Goal: Task Accomplishment & Management: Use online tool/utility

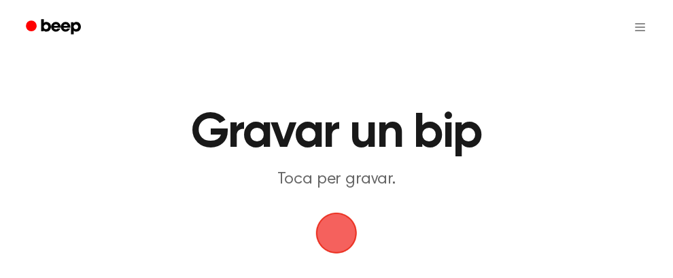
click at [338, 227] on span "button" at bounding box center [336, 233] width 46 height 46
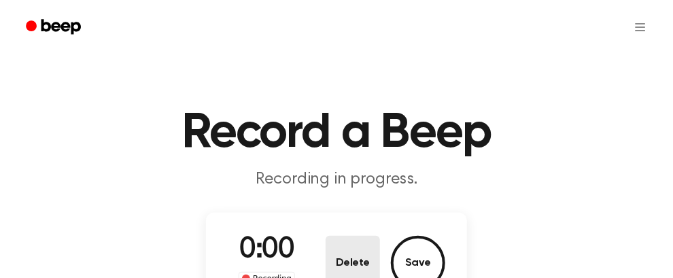
click at [332, 236] on button "Delete" at bounding box center [353, 263] width 54 height 54
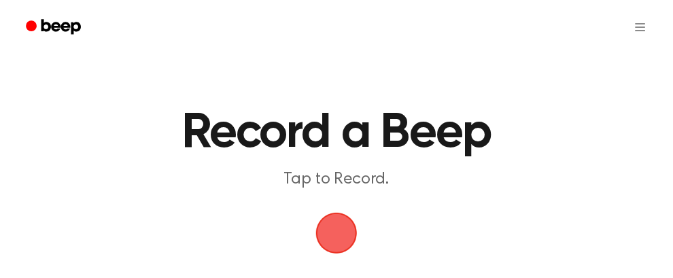
scroll to position [43, 0]
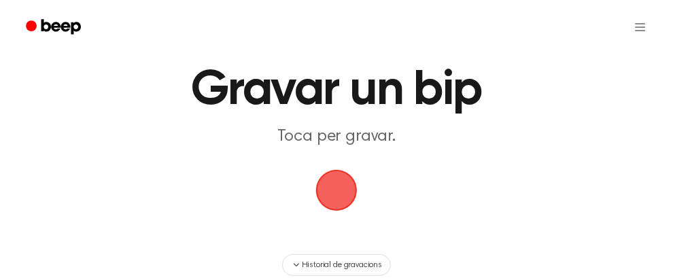
click at [334, 191] on span "button" at bounding box center [337, 191] width 44 height 44
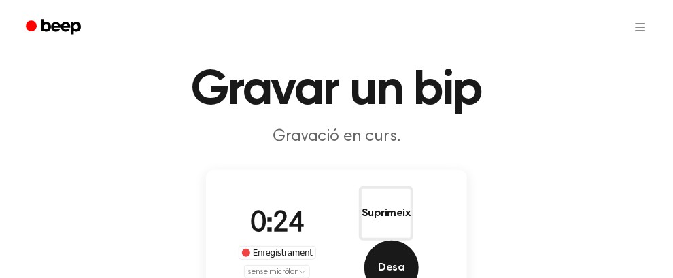
click at [404, 262] on font "Desa" at bounding box center [391, 267] width 27 height 11
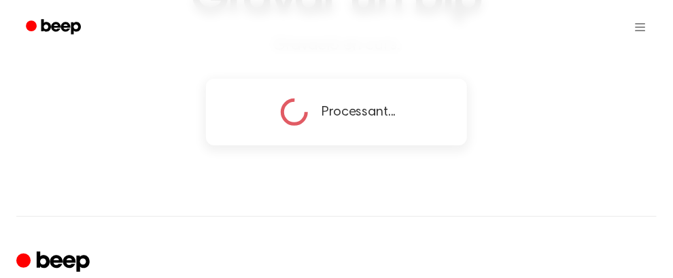
scroll to position [141, 0]
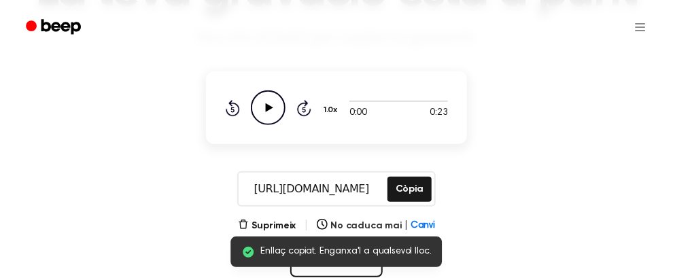
click at [260, 104] on icon "Play Audio" at bounding box center [268, 107] width 35 height 35
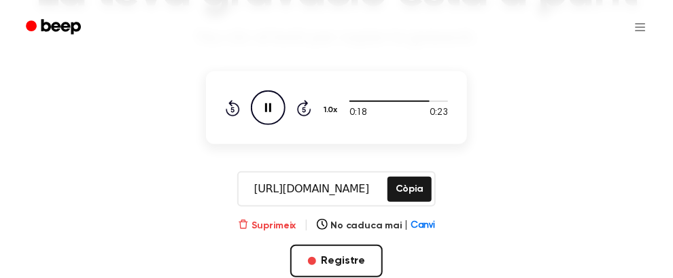
click at [290, 225] on font "Suprimeix" at bounding box center [273, 226] width 45 height 10
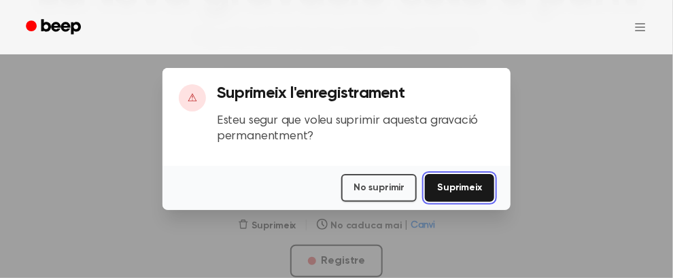
click at [467, 190] on font "Suprimeix" at bounding box center [459, 188] width 45 height 10
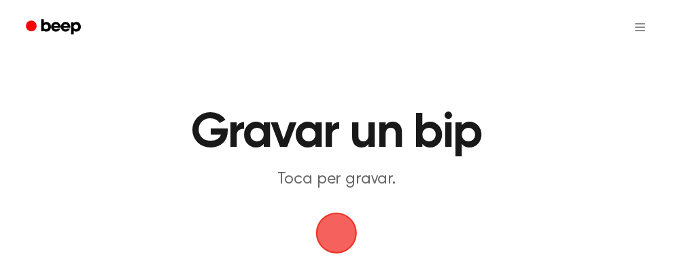
click at [342, 226] on span "button" at bounding box center [336, 233] width 54 height 54
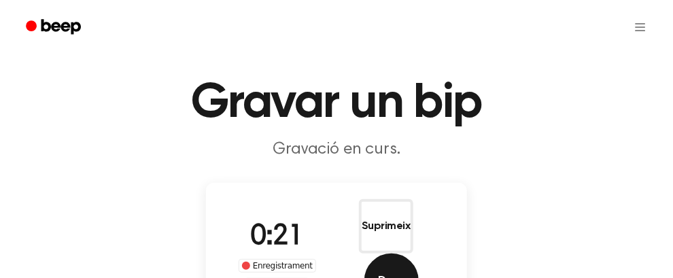
scroll to position [34, 0]
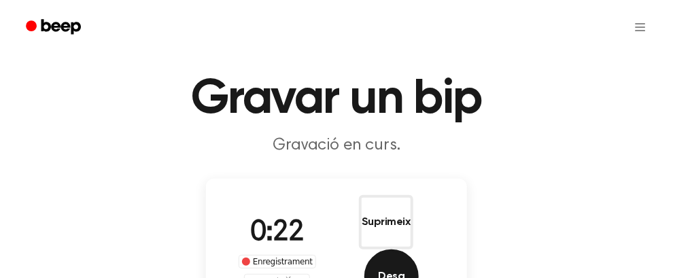
click at [404, 271] on font "Desa" at bounding box center [391, 276] width 27 height 11
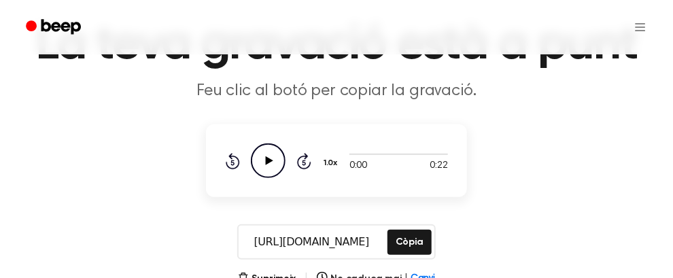
scroll to position [143, 0]
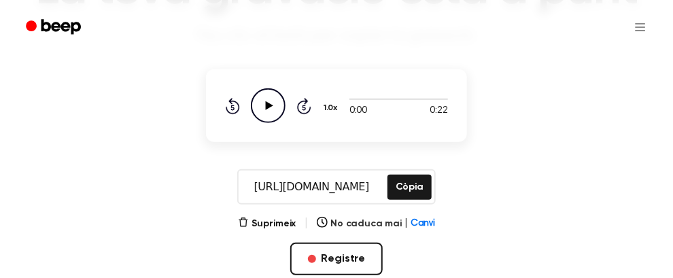
click at [264, 97] on icon "Play Audio" at bounding box center [268, 105] width 35 height 35
click at [272, 99] on icon "Play Audio" at bounding box center [268, 105] width 35 height 35
drag, startPoint x: 356, startPoint y: 98, endPoint x: 315, endPoint y: 99, distance: 40.8
click at [315, 99] on div "0:04 0:22 1.0x Rewind 5 seconds Pause Audio Skip 5 seconds" at bounding box center [336, 105] width 223 height 35
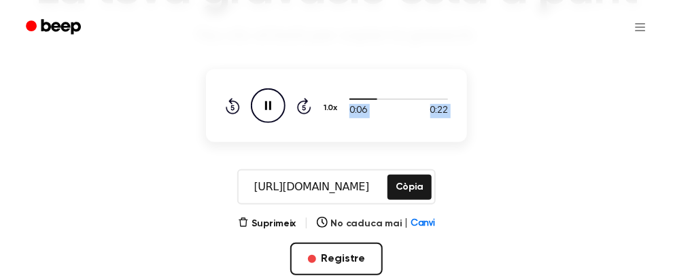
drag, startPoint x: 364, startPoint y: 97, endPoint x: 319, endPoint y: 102, distance: 45.2
click at [319, 102] on div "0:06 0:22 1.0x Rewind 5 seconds Pause Audio Skip 5 seconds" at bounding box center [336, 105] width 223 height 35
click at [368, 101] on div at bounding box center [398, 98] width 99 height 11
click at [357, 99] on div at bounding box center [359, 99] width 21 height 1
click at [355, 99] on span at bounding box center [351, 99] width 11 height 11
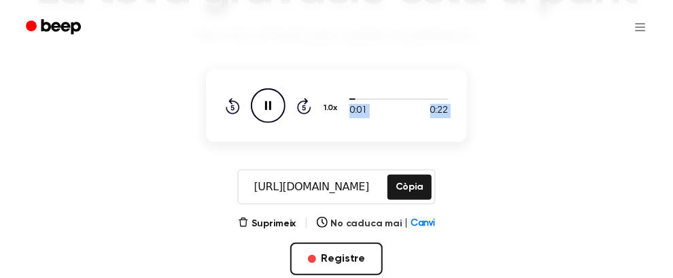
drag, startPoint x: 353, startPoint y: 99, endPoint x: 332, endPoint y: 105, distance: 21.9
click at [332, 105] on div "0:01 0:22 1.0x Rewind 5 seconds Pause Audio Skip 5 seconds" at bounding box center [336, 105] width 223 height 35
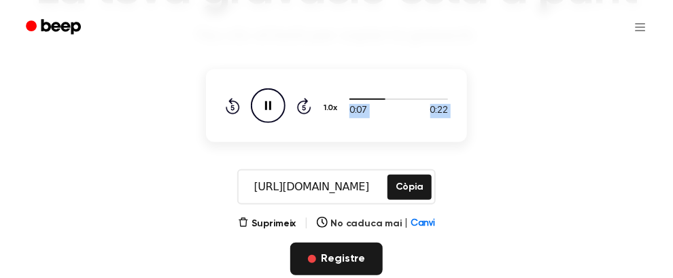
click at [342, 260] on font "Registre" at bounding box center [343, 259] width 44 height 11
click at [359, 254] on div "Registre" at bounding box center [336, 281] width 93 height 76
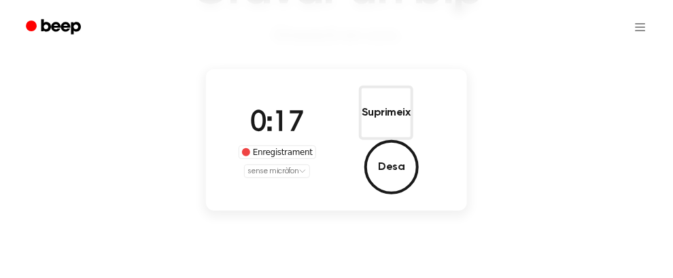
click at [436, 99] on div "Suprimeix Desa" at bounding box center [386, 140] width 118 height 109
click at [298, 154] on html "Gravar un bip Gravació en curs. 0:18 Enregistrament sense micròfon Suprimeix De…" at bounding box center [336, 234] width 673 height 754
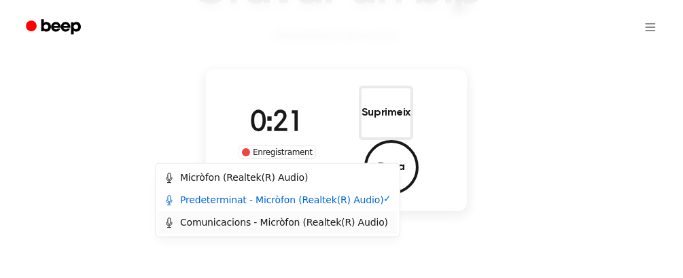
click at [241, 221] on font "Comunicacions - Micròfon (Realtek(R) Audio)" at bounding box center [284, 222] width 208 height 11
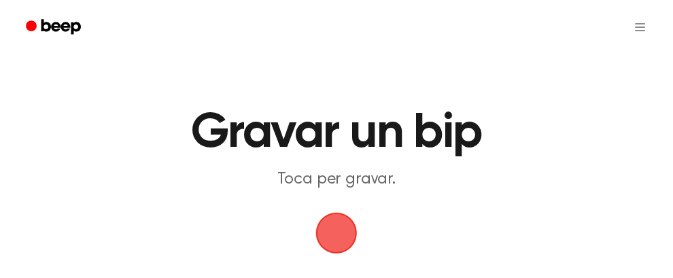
click at [339, 234] on span "button" at bounding box center [336, 233] width 46 height 46
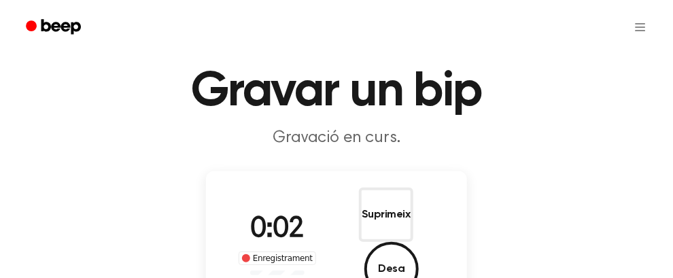
scroll to position [103, 0]
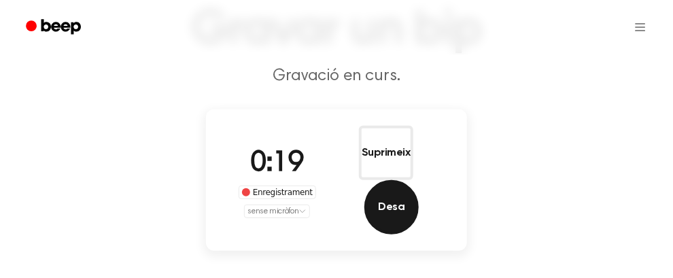
click at [415, 180] on button "Desa" at bounding box center [391, 207] width 54 height 54
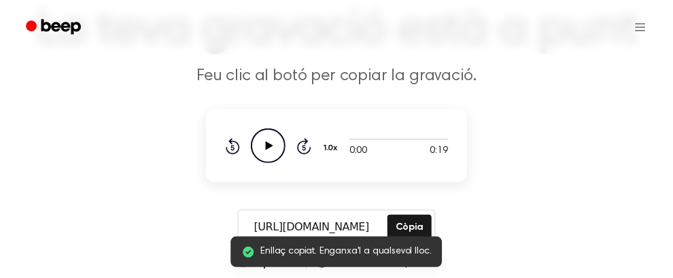
scroll to position [0, 0]
click at [267, 139] on icon "Play Audio" at bounding box center [268, 145] width 35 height 35
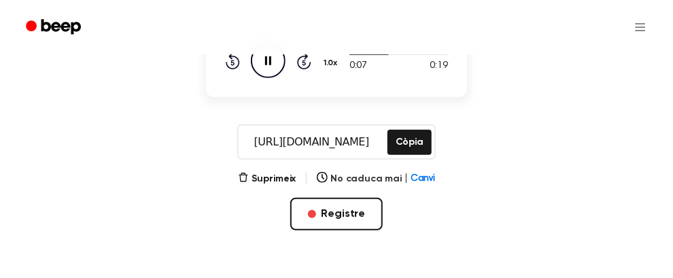
scroll to position [188, 0]
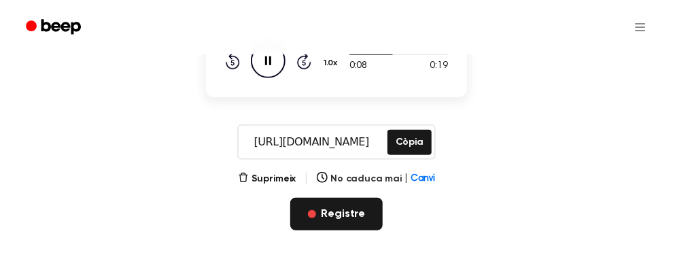
click at [317, 220] on button "Registre" at bounding box center [336, 214] width 93 height 33
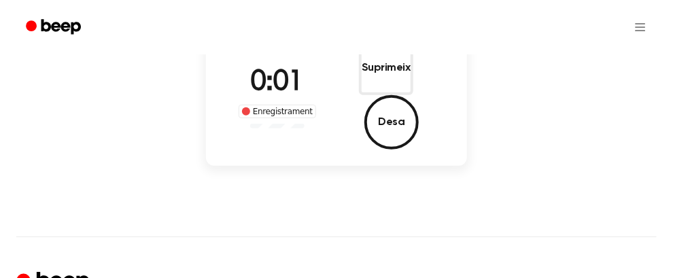
click at [268, 101] on div "0:01 Enregistrament" at bounding box center [277, 95] width 99 height 67
click at [362, 73] on font "Suprimeix" at bounding box center [386, 68] width 49 height 11
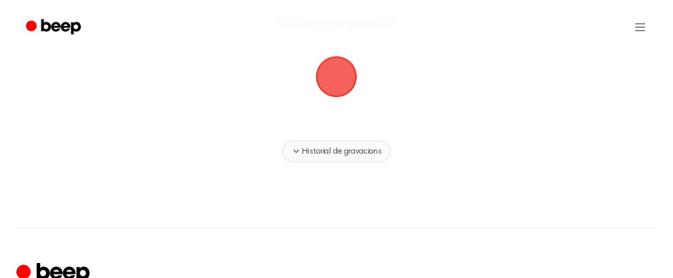
scroll to position [155, 0]
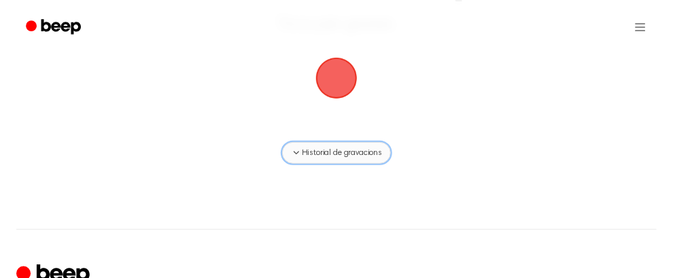
click at [323, 150] on font "Historial de gravacions" at bounding box center [342, 153] width 80 height 8
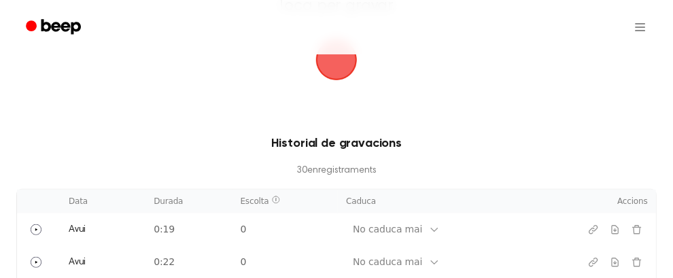
scroll to position [175, 0]
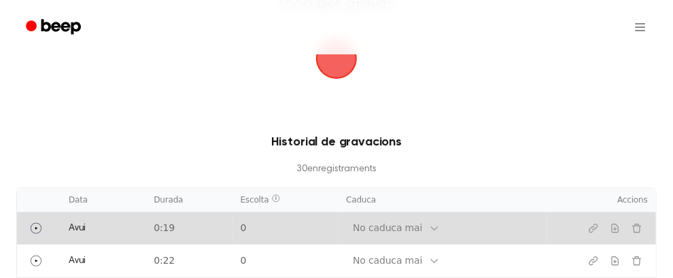
click at [145, 229] on td "Avui" at bounding box center [102, 228] width 85 height 33
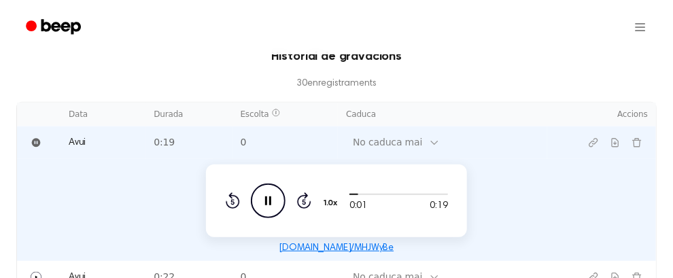
scroll to position [381, 0]
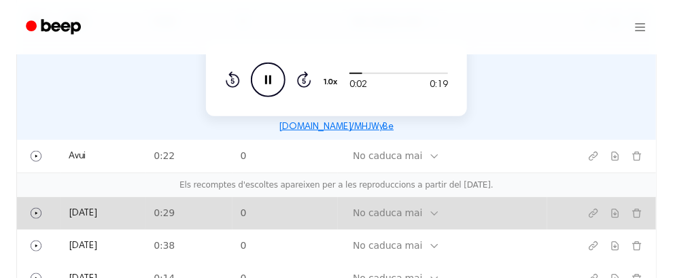
click at [232, 222] on td "0:29" at bounding box center [188, 213] width 86 height 33
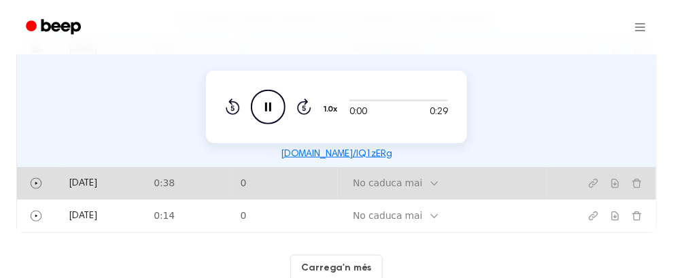
scroll to position [451, 0]
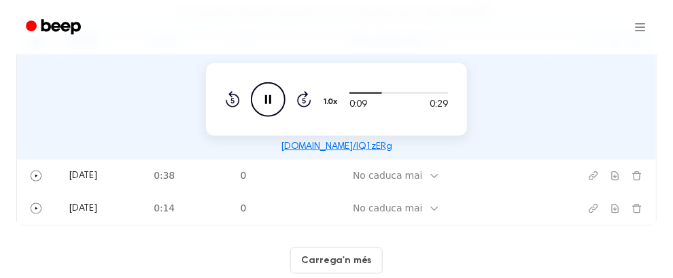
click at [266, 106] on icon "Pause Audio" at bounding box center [268, 99] width 35 height 35
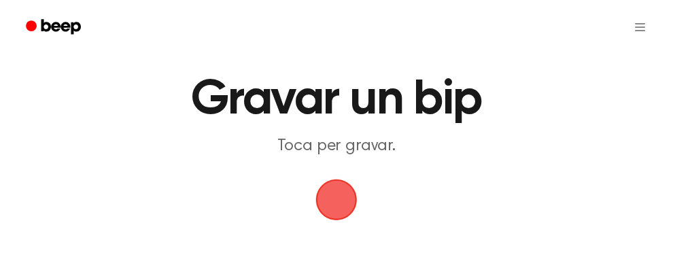
scroll to position [29, 0]
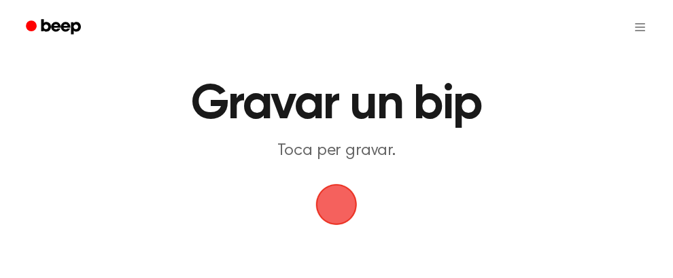
click at [341, 192] on span "button" at bounding box center [336, 204] width 46 height 46
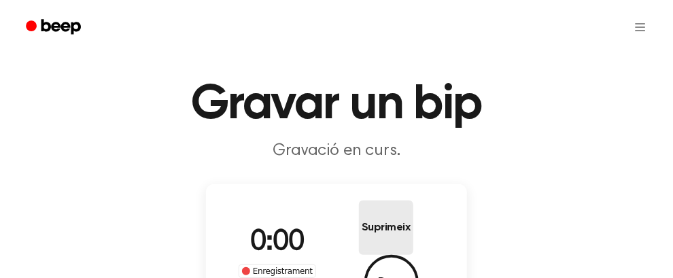
click at [359, 218] on button "Suprimeix" at bounding box center [386, 228] width 54 height 54
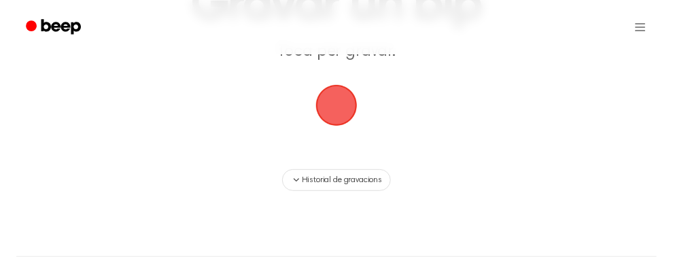
scroll to position [130, 0]
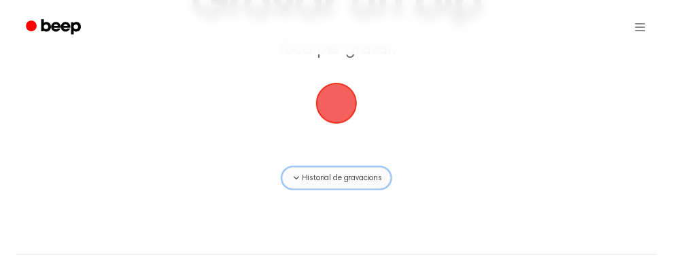
click at [335, 169] on button "Historial de gravacions" at bounding box center [336, 178] width 109 height 22
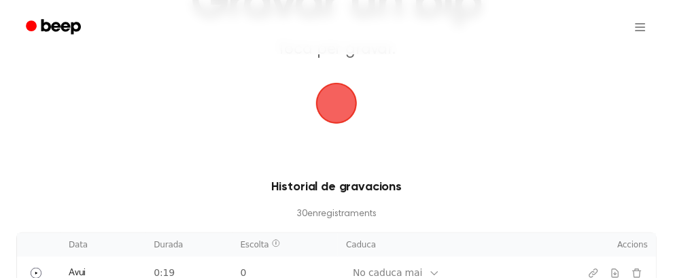
click at [332, 122] on span "button" at bounding box center [336, 103] width 41 height 41
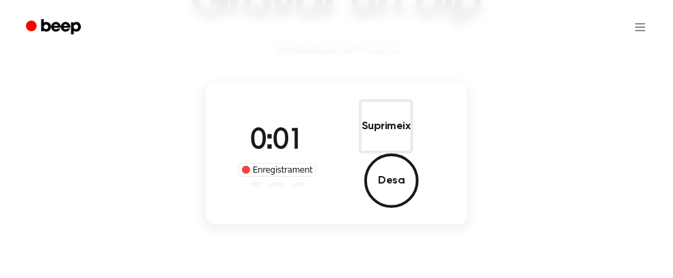
click at [283, 165] on font "Enregistrament" at bounding box center [283, 170] width 60 height 10
click at [274, 165] on font "Enregistrament" at bounding box center [283, 170] width 60 height 10
click at [270, 155] on div "0:02 Enregistrament" at bounding box center [277, 153] width 99 height 67
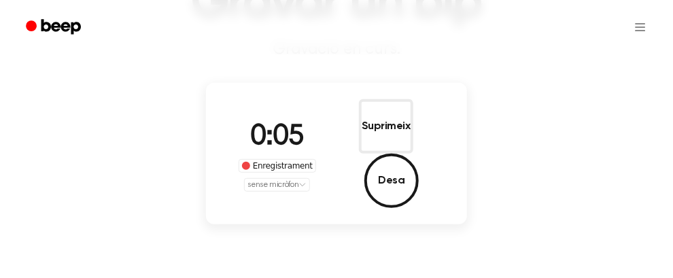
click at [272, 165] on html "Gravar un bip Gravació en curs. 0:05 Enregistrament sense micròfon Suprimeix De…" at bounding box center [336, 247] width 673 height 754
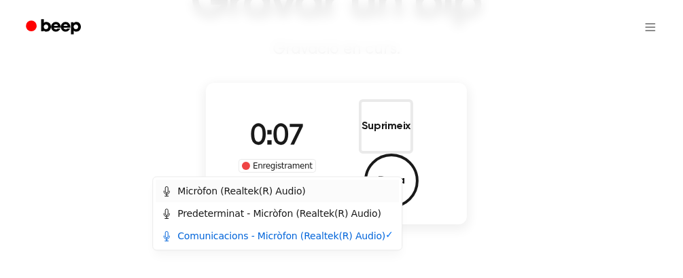
click at [272, 188] on font "Micròfon (Realtek(R) Audio)" at bounding box center [241, 191] width 128 height 11
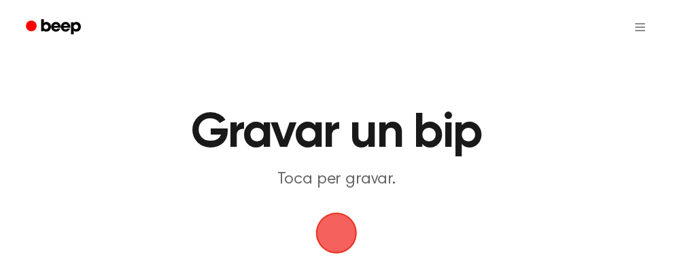
click at [342, 234] on span "button" at bounding box center [336, 233] width 50 height 50
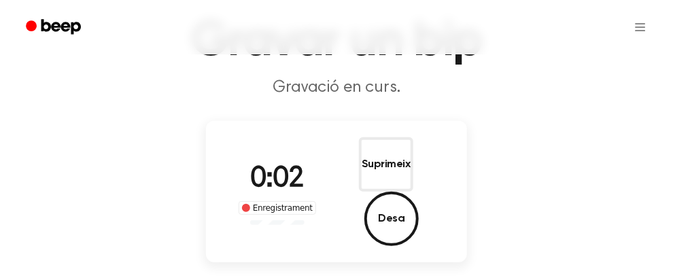
scroll to position [92, 0]
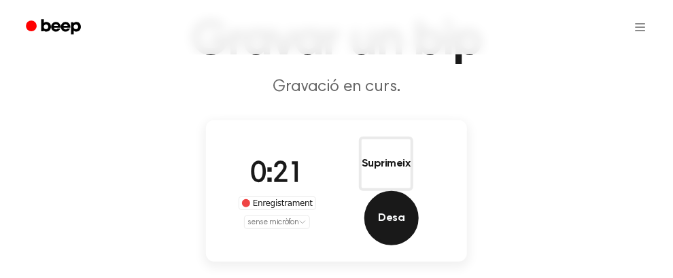
click at [417, 191] on button "Desa" at bounding box center [391, 218] width 54 height 54
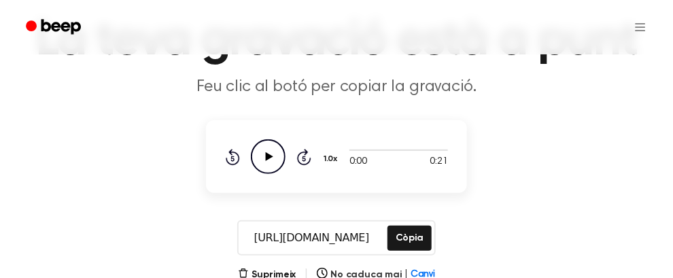
scroll to position [0, 0]
click at [270, 152] on icon "Play Audio" at bounding box center [268, 156] width 35 height 35
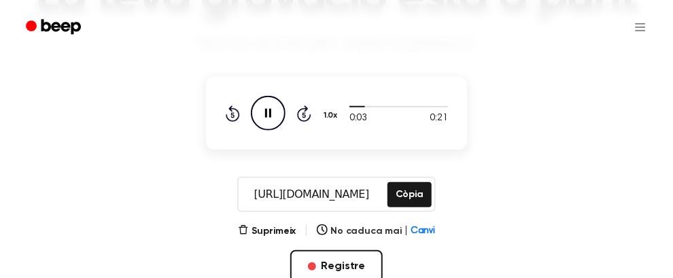
scroll to position [136, 0]
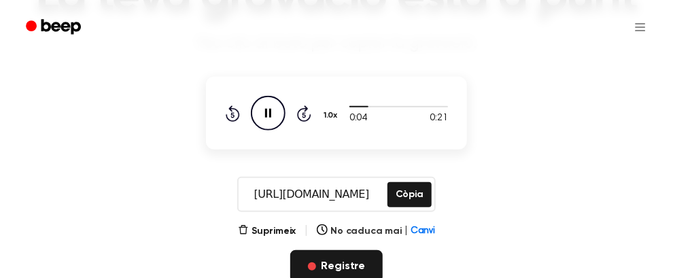
click at [341, 261] on font "Registre" at bounding box center [343, 266] width 44 height 11
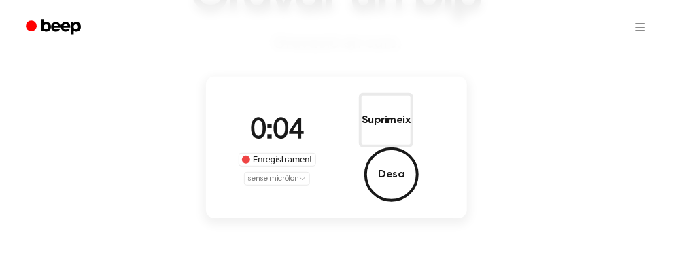
click at [269, 156] on html "Gravar un bip Gravació en curs. 0:04 Enregistrament sense micròfon Suprimeix De…" at bounding box center [336, 241] width 673 height 754
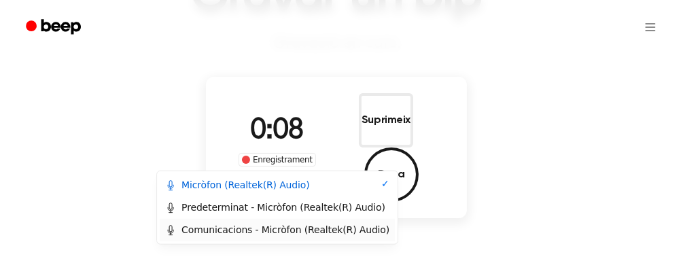
click at [264, 229] on font "Comunicacions - Micròfon (Realtek(R) Audio)" at bounding box center [285, 229] width 208 height 11
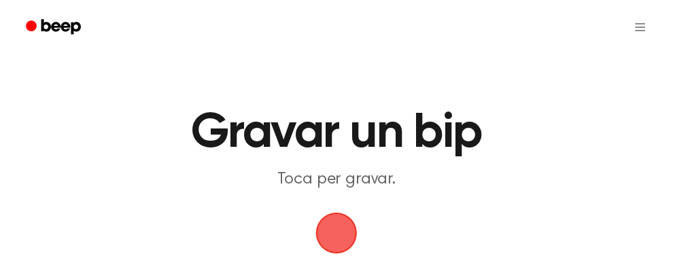
click at [331, 219] on span "button" at bounding box center [337, 233] width 64 height 64
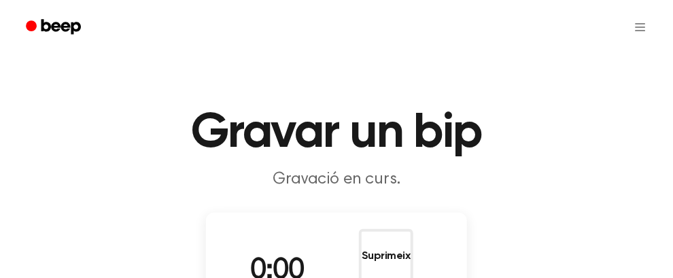
scroll to position [99, 0]
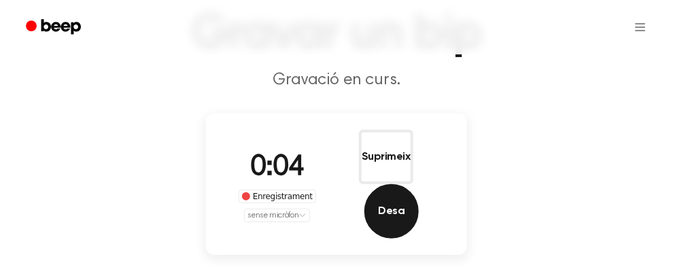
click at [404, 184] on button "Desa" at bounding box center [391, 211] width 54 height 54
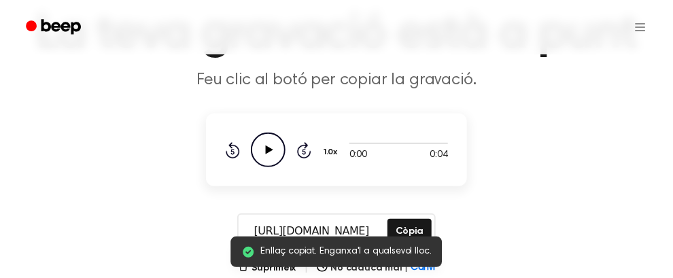
scroll to position [0, 0]
click at [276, 152] on icon "Play Audio" at bounding box center [268, 150] width 35 height 35
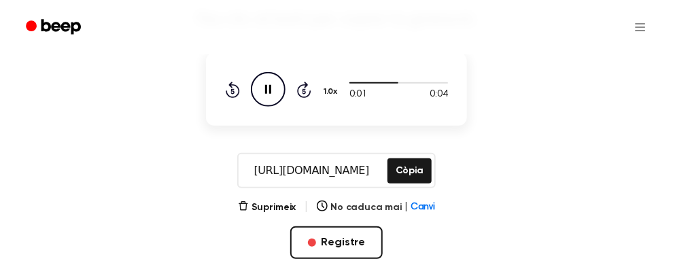
scroll to position [198, 0]
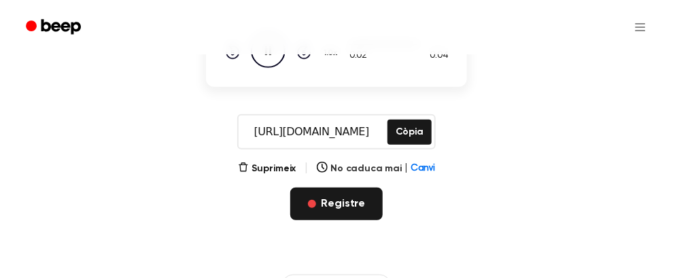
click at [351, 200] on font "Registre" at bounding box center [343, 203] width 44 height 11
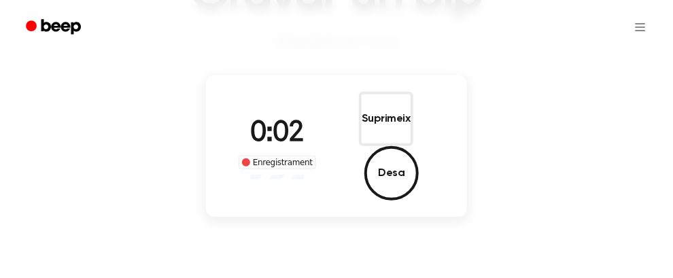
scroll to position [120, 0]
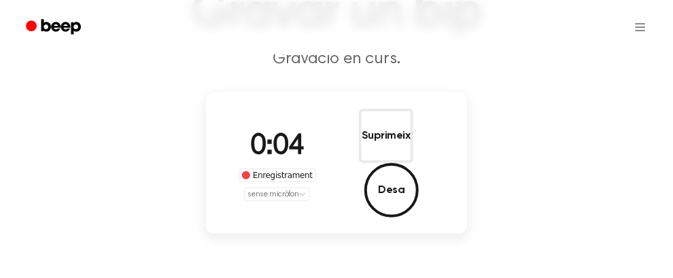
click at [277, 176] on html "Gravar un bip Gravació en curs. 0:04 Enregistrament sense micròfon Suprimeix De…" at bounding box center [336, 257] width 673 height 754
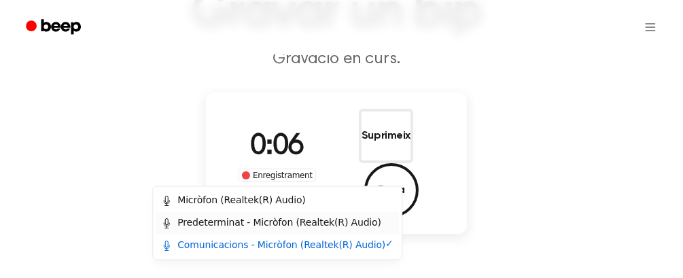
click at [236, 221] on font "Predeterminat - Micròfon (Realtek(R) Audio)" at bounding box center [279, 223] width 204 height 11
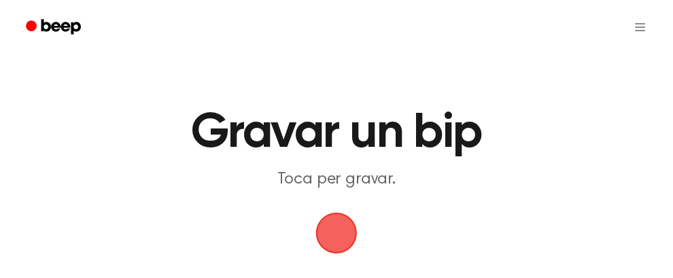
click at [343, 237] on span "button" at bounding box center [336, 233] width 76 height 76
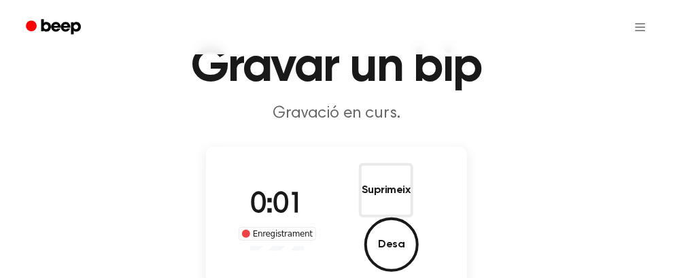
scroll to position [67, 0]
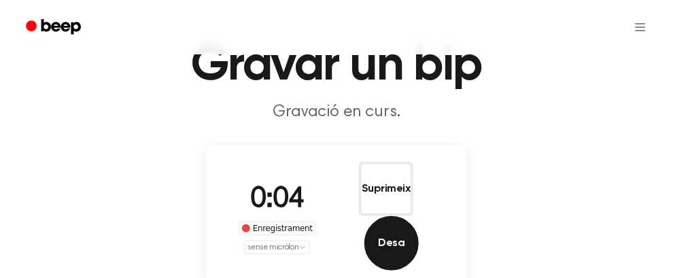
click at [417, 216] on button "Desa" at bounding box center [391, 243] width 54 height 54
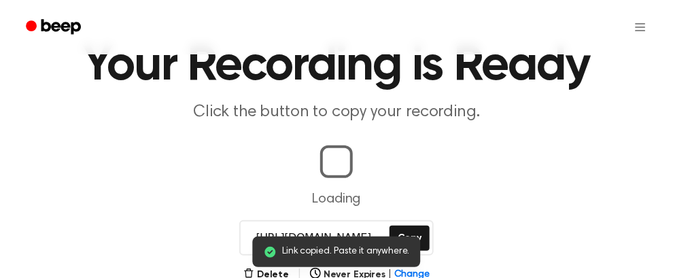
scroll to position [0, 4]
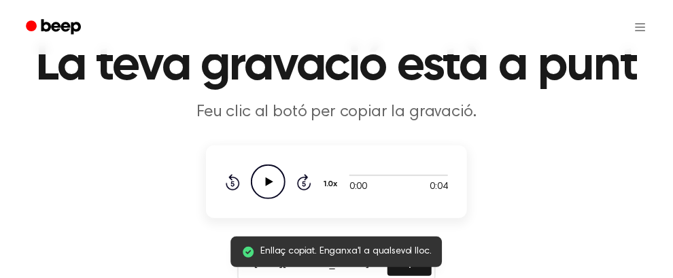
click at [267, 178] on icon at bounding box center [269, 181] width 7 height 9
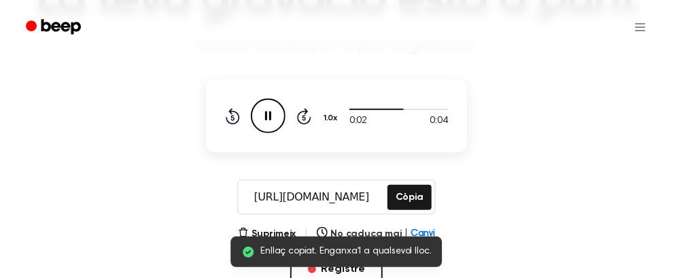
scroll to position [243, 0]
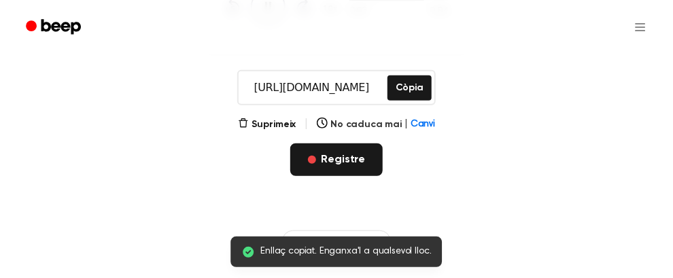
click at [336, 161] on font "Registre" at bounding box center [343, 159] width 44 height 11
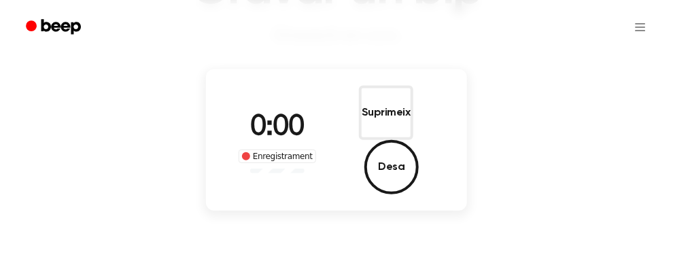
scroll to position [128, 0]
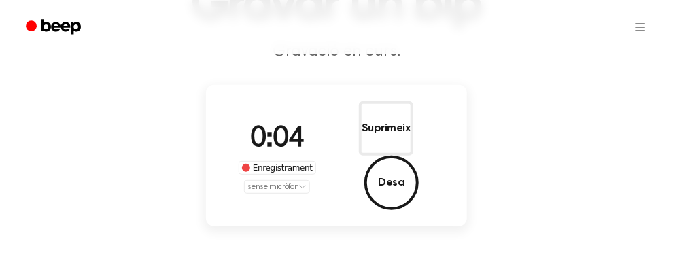
click at [282, 167] on html "Gravar un bip Gravació en curs. 0:04 Enregistrament sense micròfon Suprimeix De…" at bounding box center [336, 249] width 673 height 754
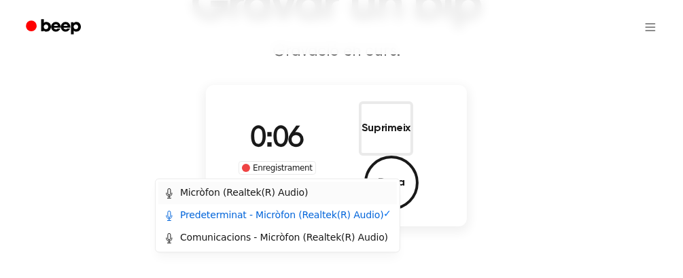
click at [277, 189] on font "Micròfon (Realtek(R) Audio)" at bounding box center [244, 193] width 128 height 11
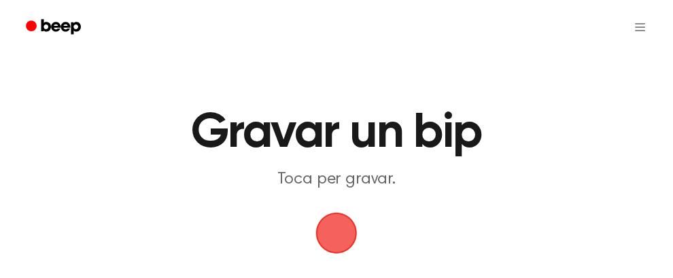
click at [345, 224] on span "button" at bounding box center [336, 233] width 38 height 38
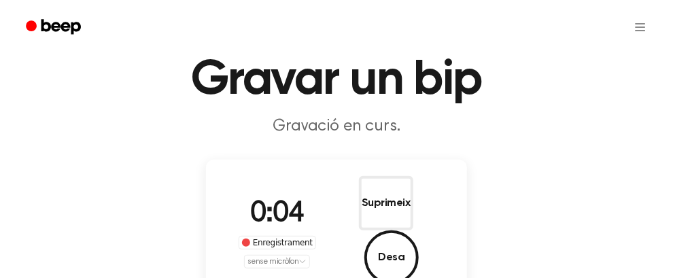
scroll to position [56, 0]
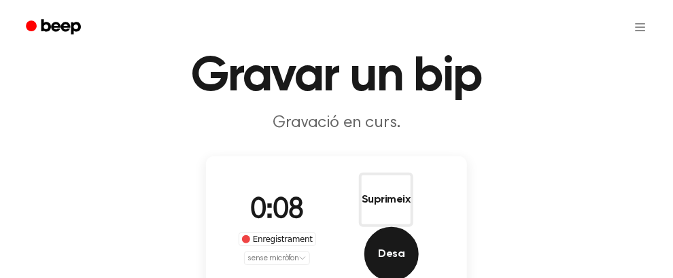
click at [404, 249] on font "Desa" at bounding box center [391, 254] width 27 height 11
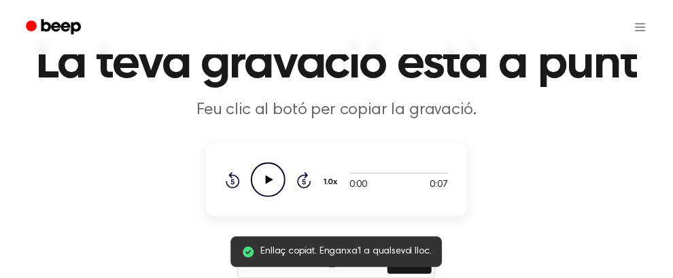
scroll to position [69, 0]
click at [270, 175] on icon "Play Audio" at bounding box center [268, 179] width 35 height 35
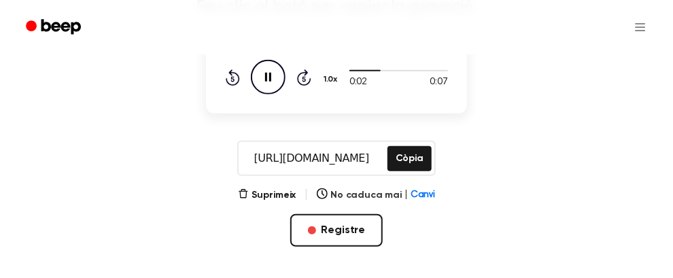
scroll to position [173, 0]
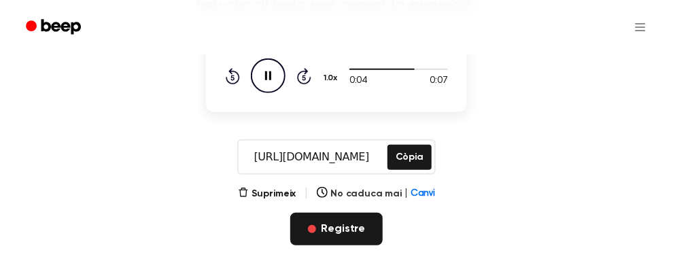
click at [339, 224] on font "Registre" at bounding box center [343, 229] width 44 height 11
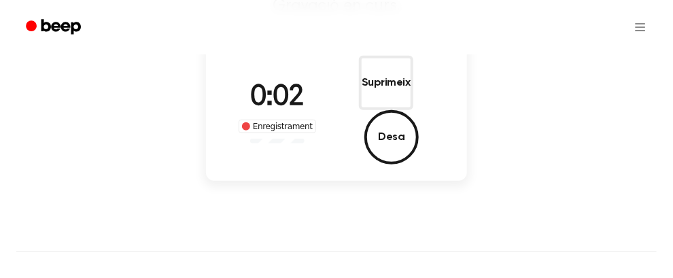
click at [274, 122] on font "Enregistrament" at bounding box center [283, 127] width 60 height 10
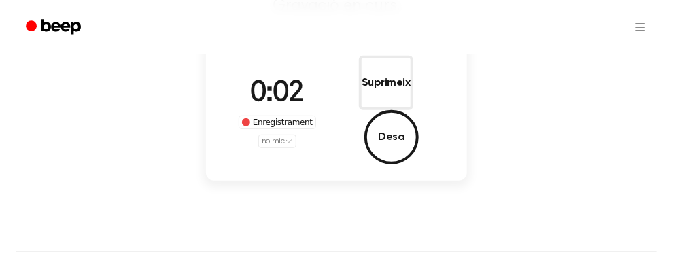
click at [268, 118] on font "Enregistrament" at bounding box center [283, 123] width 60 height 10
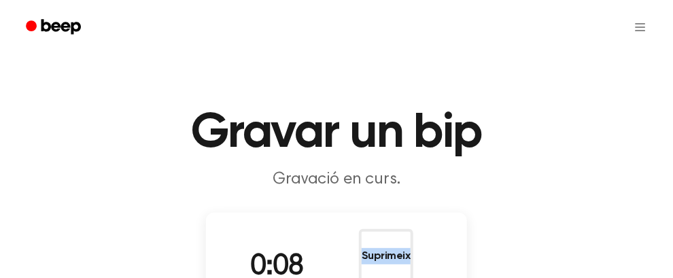
drag, startPoint x: 0, startPoint y: 0, endPoint x: 412, endPoint y: 245, distance: 479.4
click at [412, 245] on div "0:08 Enregistrament sense micròfon Suprimeix Desa" at bounding box center [336, 283] width 261 height 141
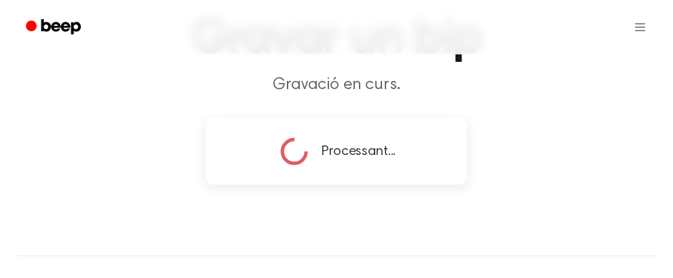
copy div "Suprimeix D"
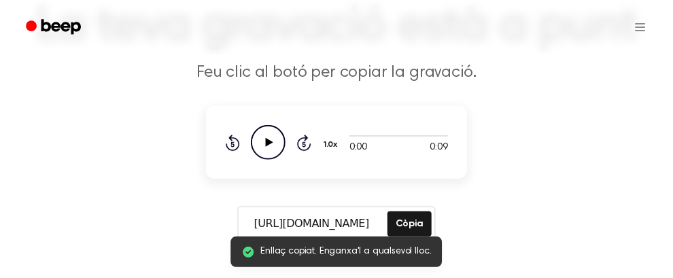
scroll to position [147, 0]
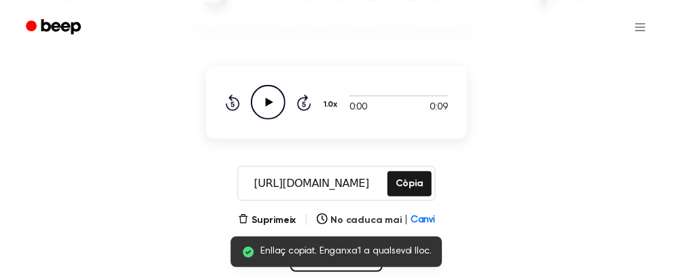
click at [273, 99] on icon "Play Audio" at bounding box center [268, 102] width 35 height 35
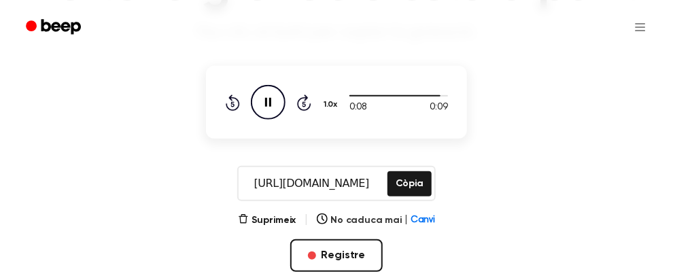
scroll to position [258, 0]
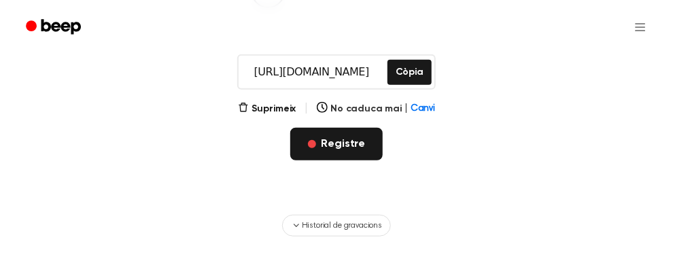
click at [337, 142] on font "Registre" at bounding box center [343, 144] width 44 height 11
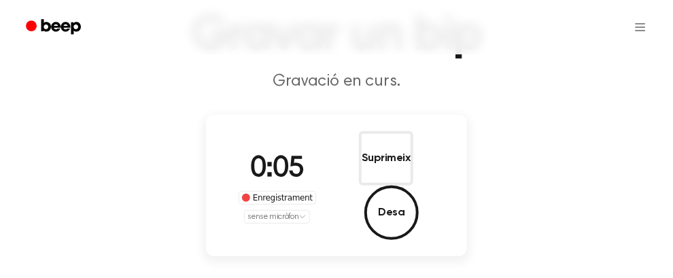
scroll to position [99, 0]
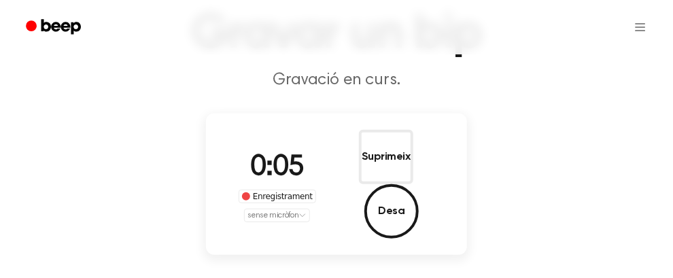
click at [256, 170] on div "0:05 Enregistrament sense micròfon" at bounding box center [277, 184] width 99 height 75
click at [247, 190] on div "Enregistrament" at bounding box center [277, 197] width 77 height 14
click at [262, 192] on font "Enregistrament" at bounding box center [283, 197] width 60 height 10
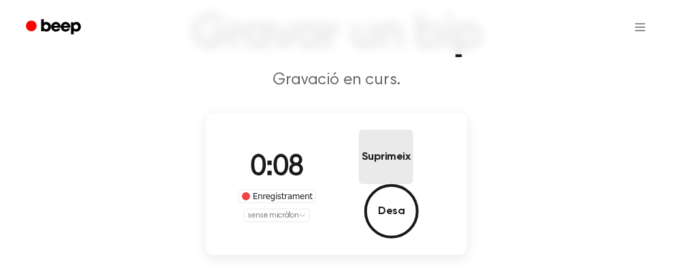
click at [362, 162] on font "Suprimeix" at bounding box center [386, 157] width 49 height 11
